Goal: Information Seeking & Learning: Learn about a topic

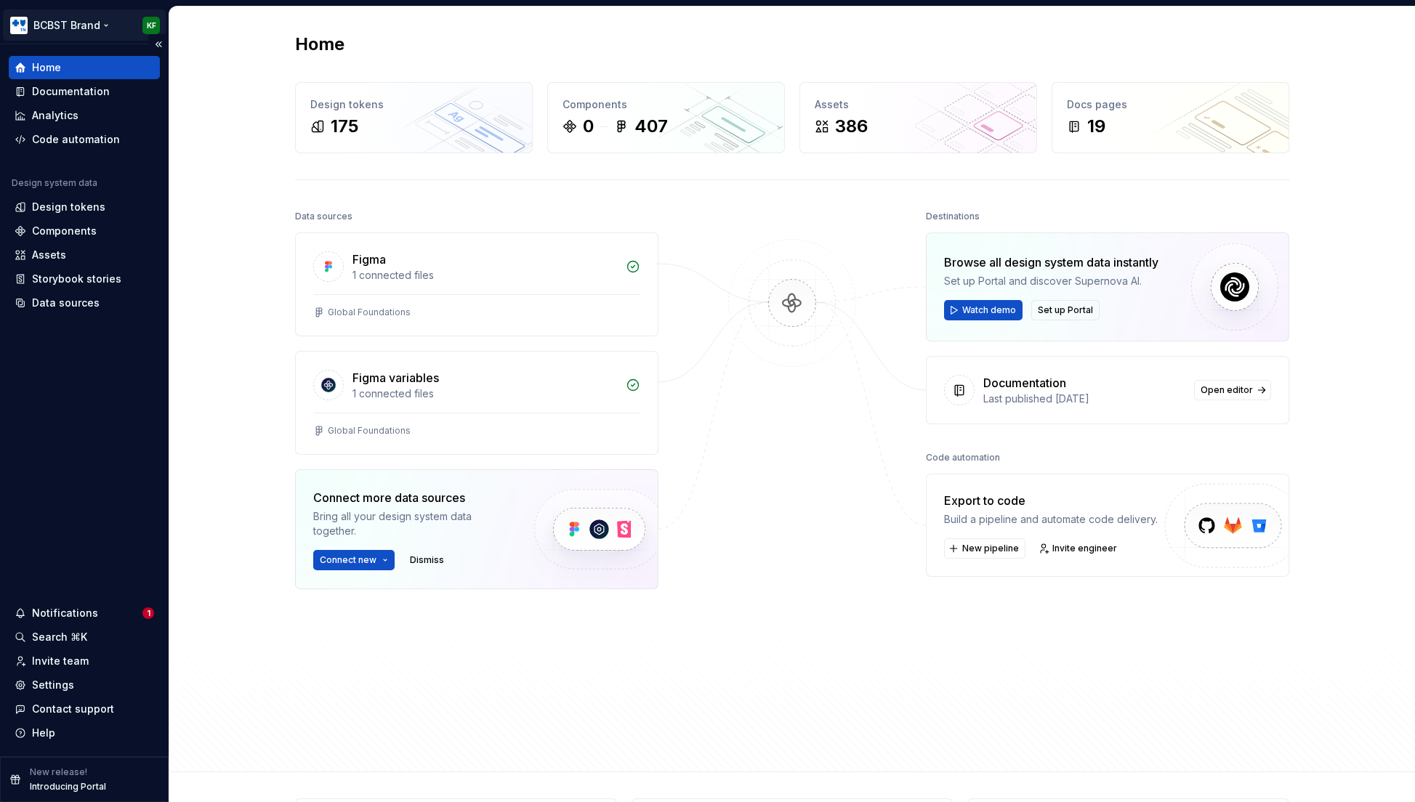
click at [104, 25] on html "BCBST Brand KF Home Documentation Analytics Code automation Design system data …" at bounding box center [707, 401] width 1415 height 802
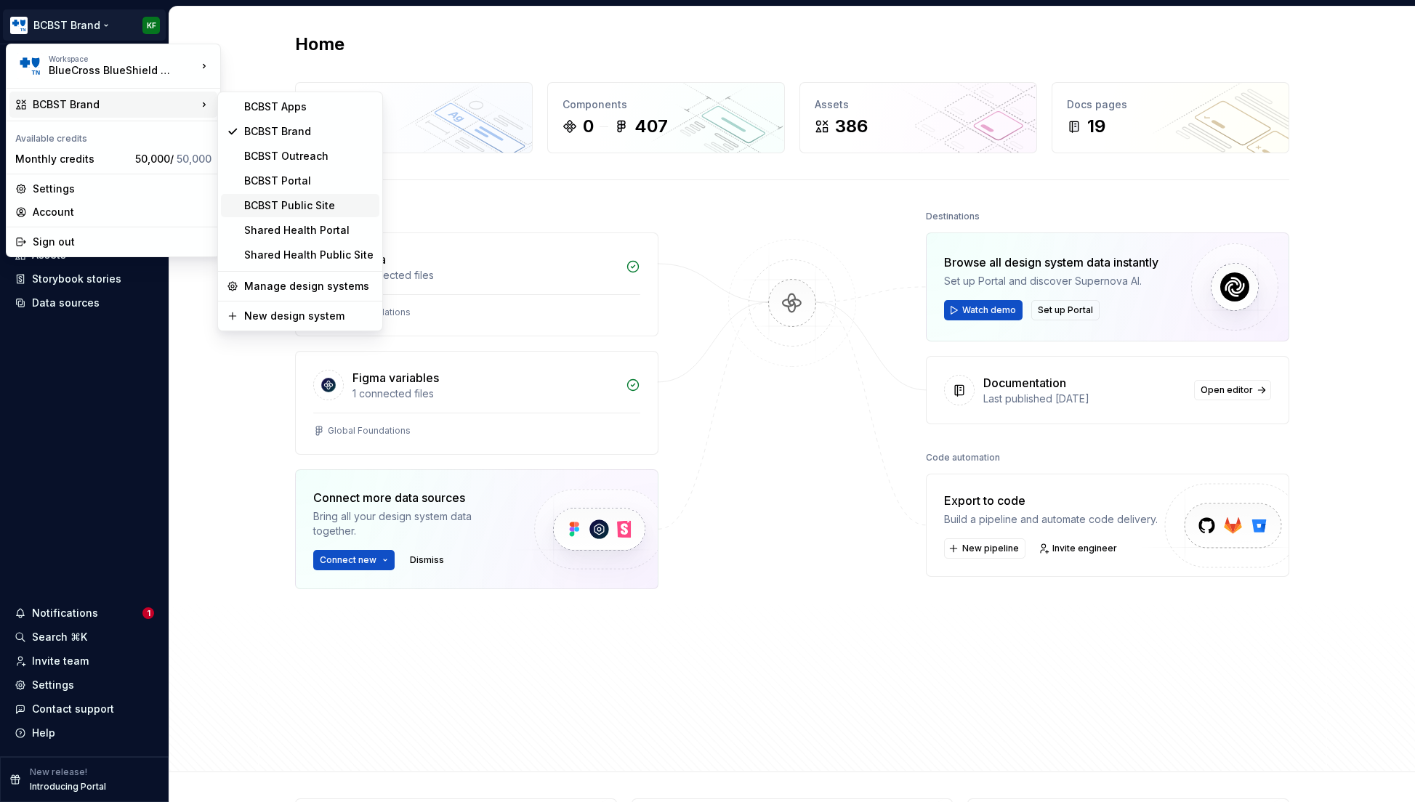
click at [292, 207] on div "BCBST Public Site" at bounding box center [308, 205] width 129 height 15
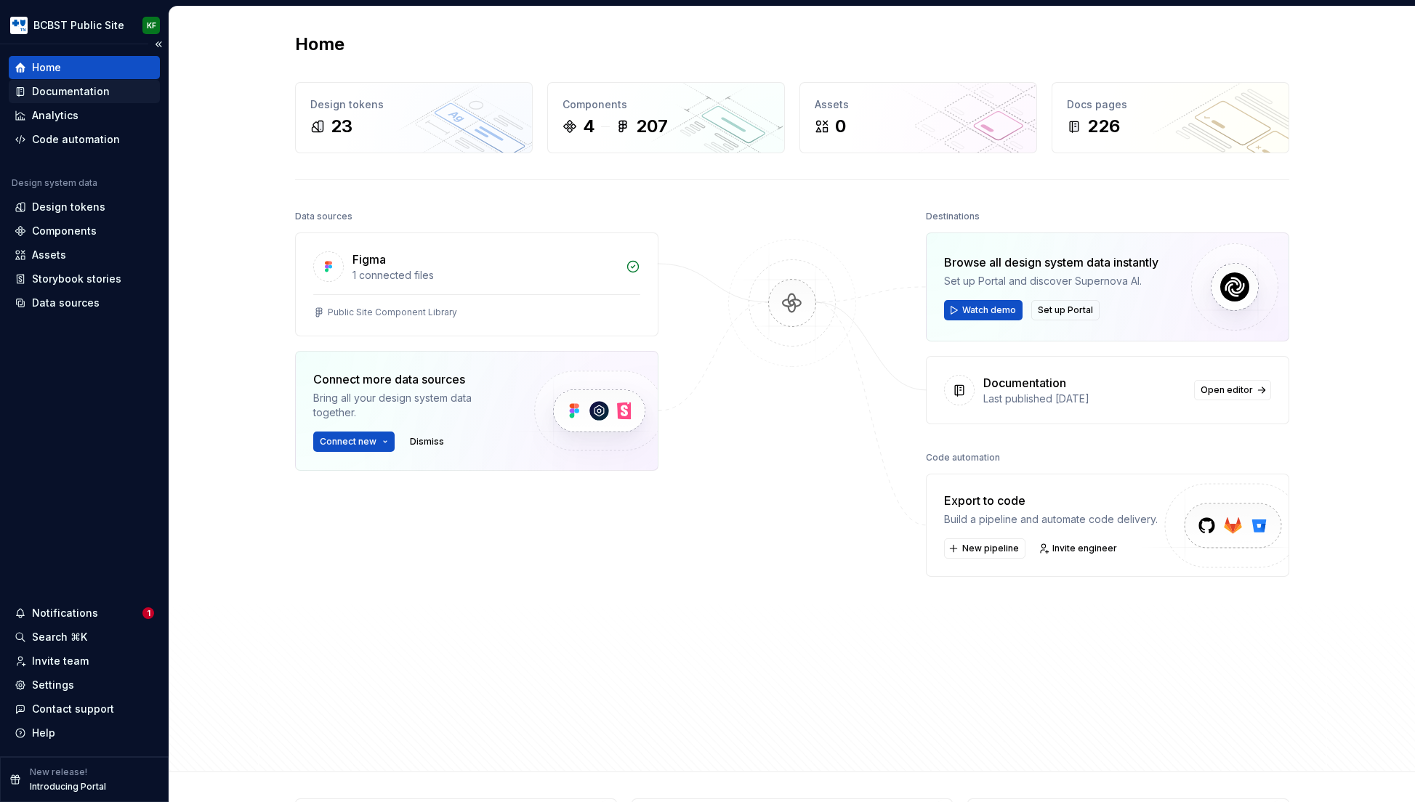
click at [93, 94] on div "Documentation" at bounding box center [71, 91] width 78 height 15
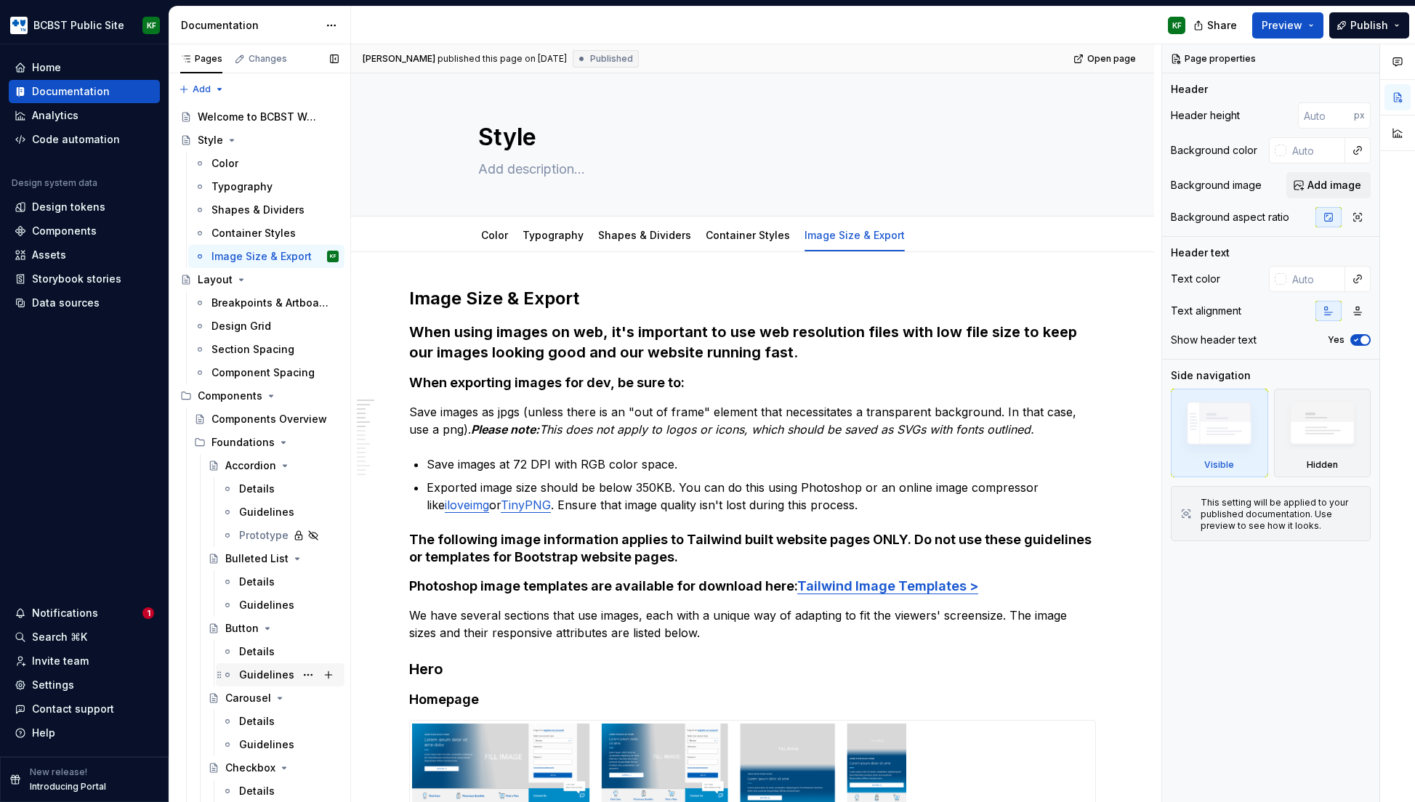
click at [263, 676] on div "Guidelines" at bounding box center [266, 675] width 55 height 15
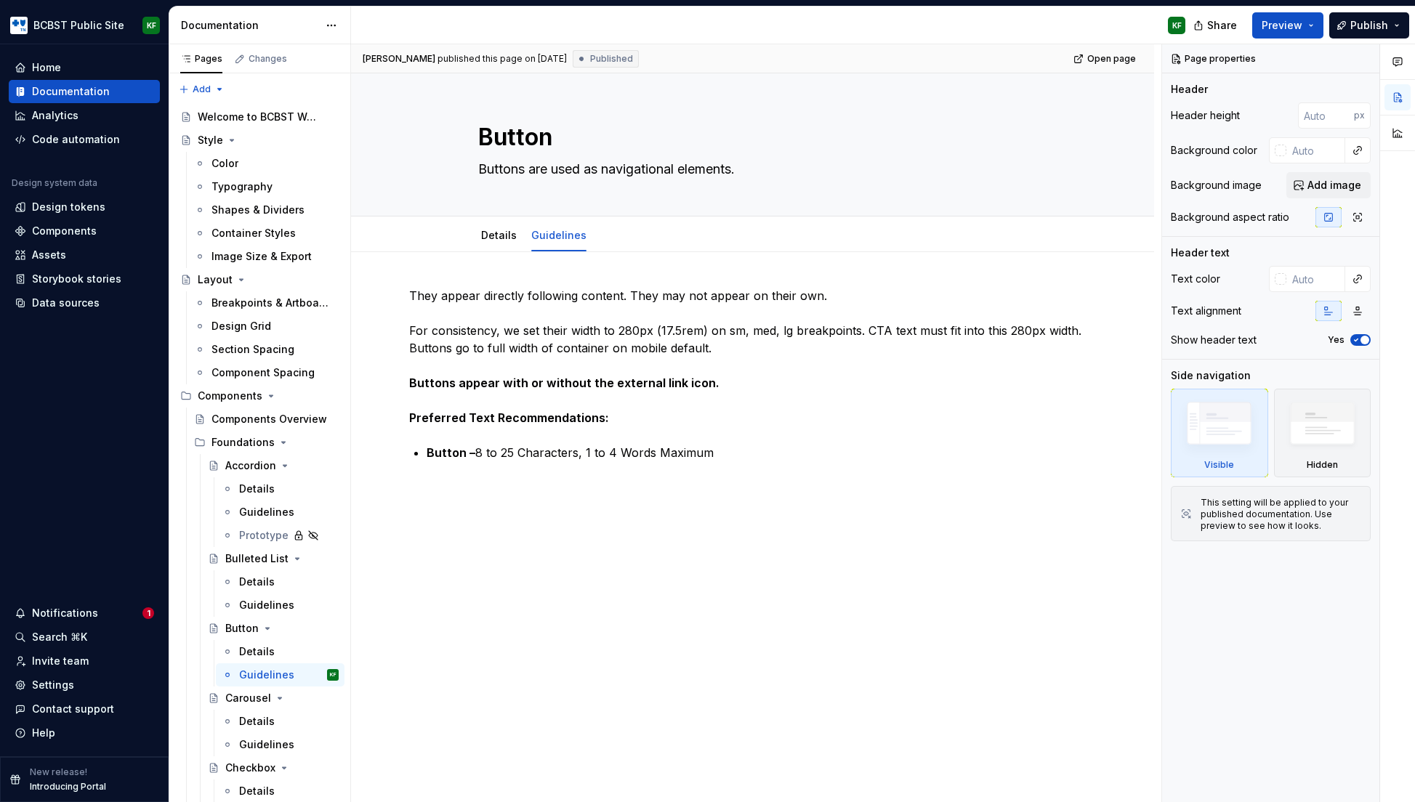
type textarea "*"
